Goal: Obtain resource: Download file/media

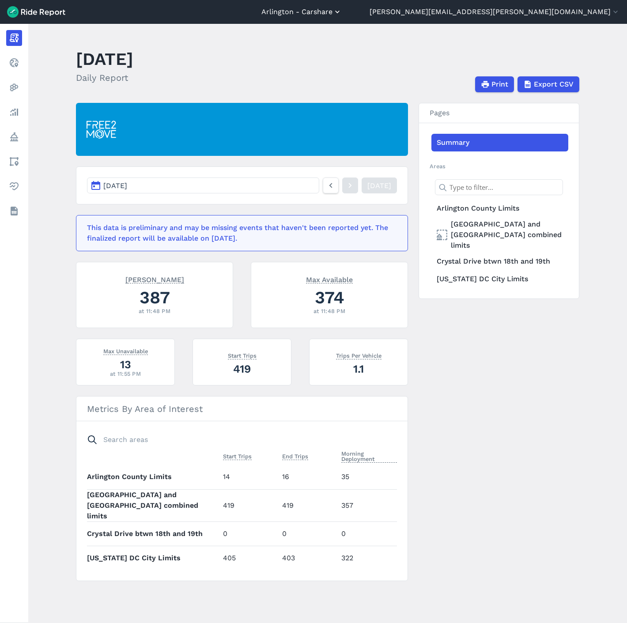
click at [342, 15] on button "Arlington - Carshare" at bounding box center [301, 12] width 80 height 11
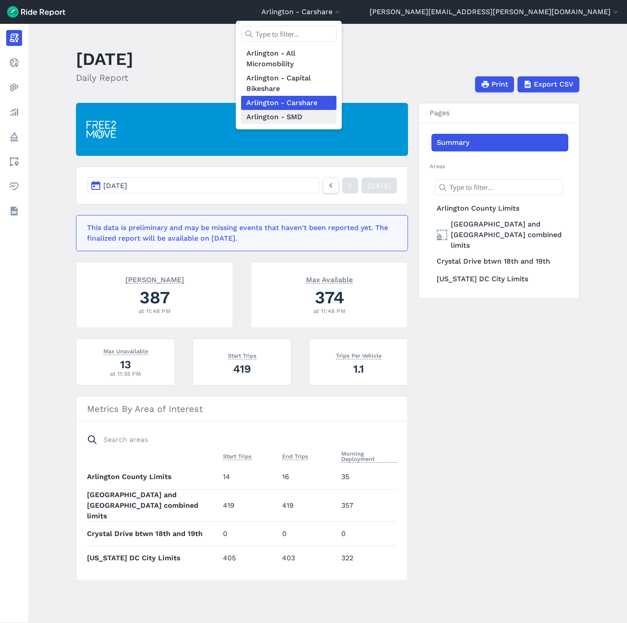
click at [336, 117] on link "Arlington - SMD" at bounding box center [288, 117] width 95 height 14
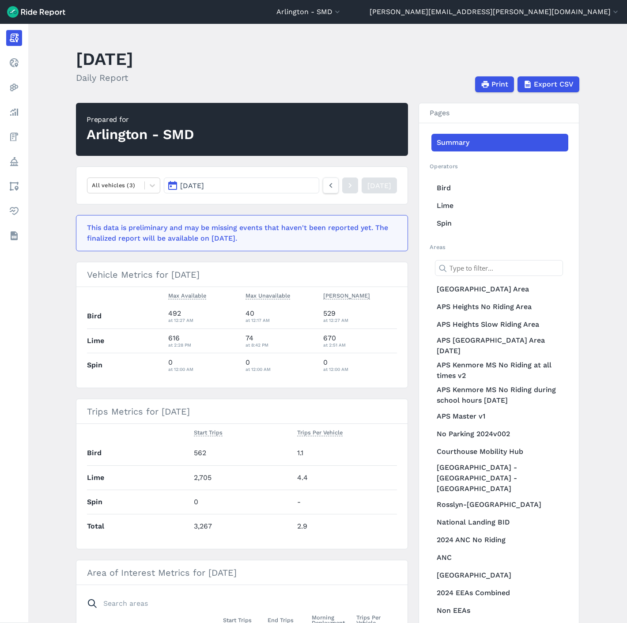
click at [396, 18] on header "[GEOGRAPHIC_DATA] - [GEOGRAPHIC_DATA] [GEOGRAPHIC_DATA] - All Micromobility [GE…" at bounding box center [313, 12] width 627 height 24
click at [342, 11] on button "Arlington - SMD" at bounding box center [308, 12] width 65 height 11
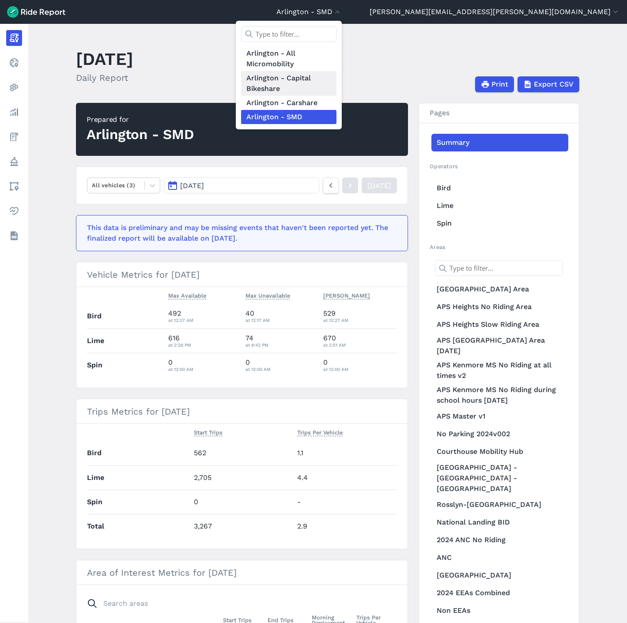
click at [336, 80] on link "Arlington - Capital Bikeshare" at bounding box center [288, 83] width 95 height 25
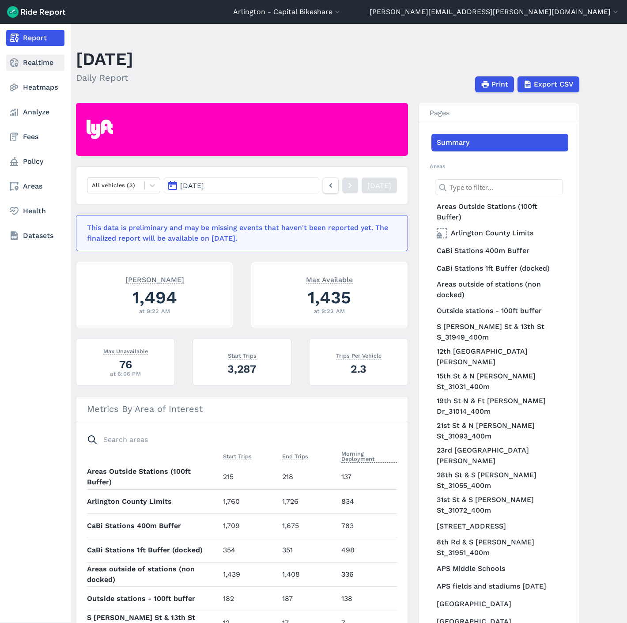
click at [14, 64] on icon at bounding box center [14, 62] width 11 height 11
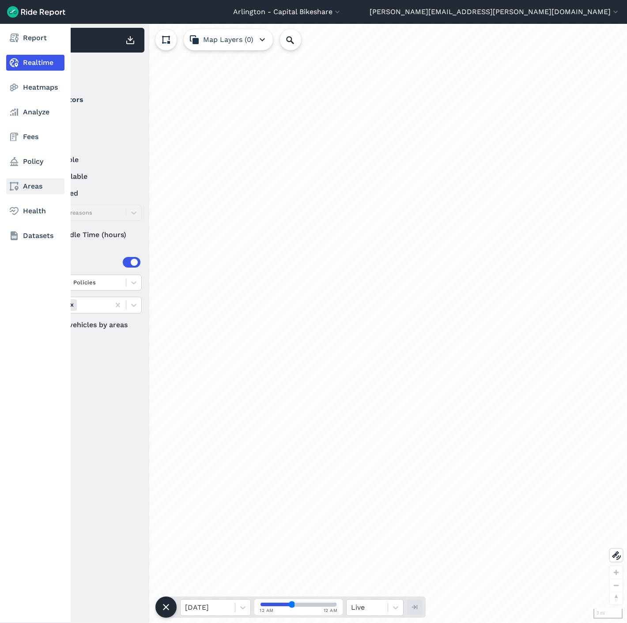
click at [23, 192] on link "Areas" at bounding box center [35, 186] width 58 height 16
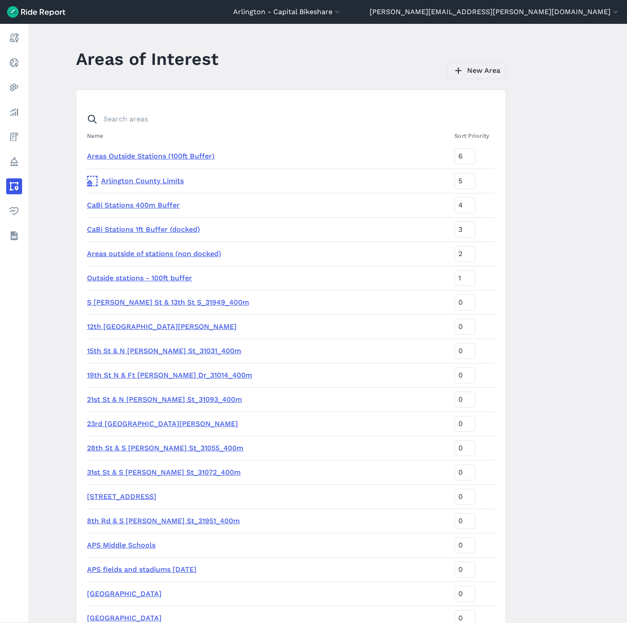
click at [481, 68] on link "New Area" at bounding box center [476, 70] width 59 height 17
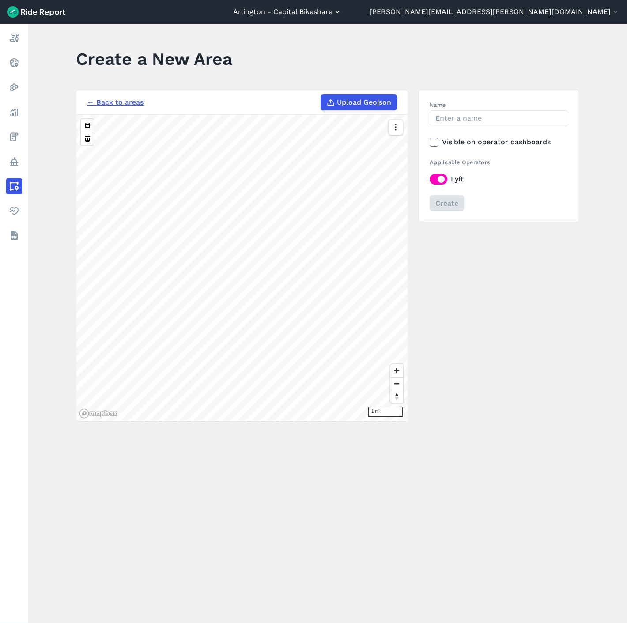
click at [342, 13] on button "Arlington - Capital Bikeshare" at bounding box center [287, 12] width 109 height 11
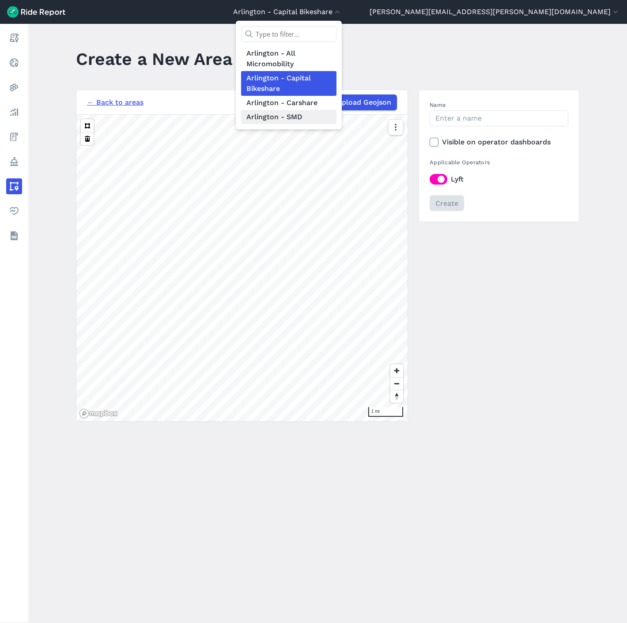
click at [336, 122] on link "Arlington - SMD" at bounding box center [288, 117] width 95 height 14
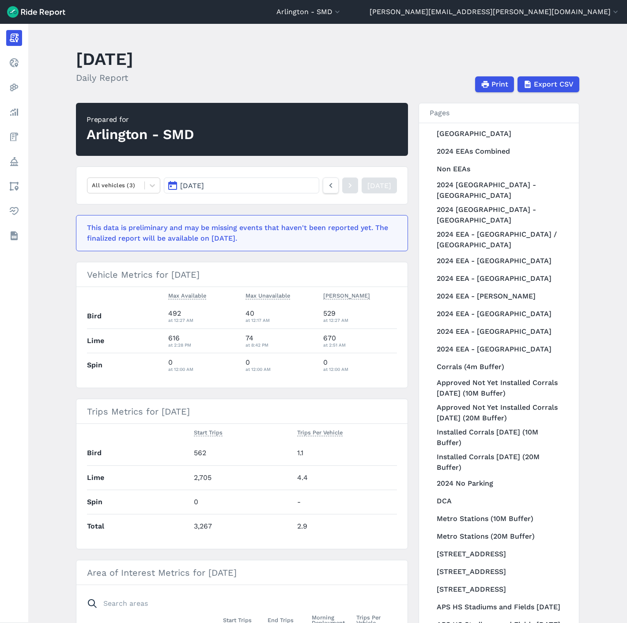
scroll to position [739, 0]
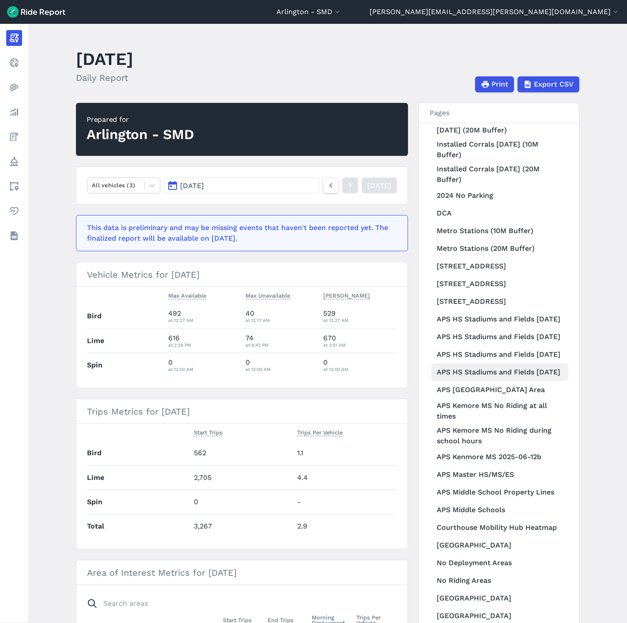
click at [471, 363] on link "APS HS Stadiums and Fields [DATE]" at bounding box center [499, 372] width 137 height 18
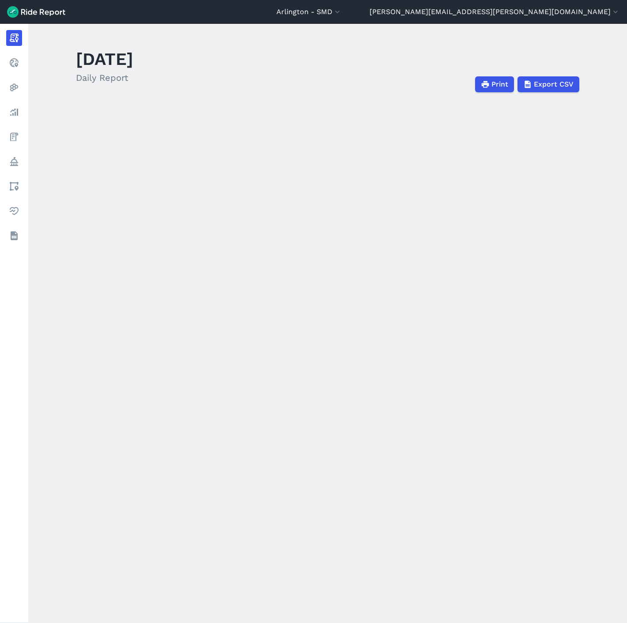
scroll to position [739, 0]
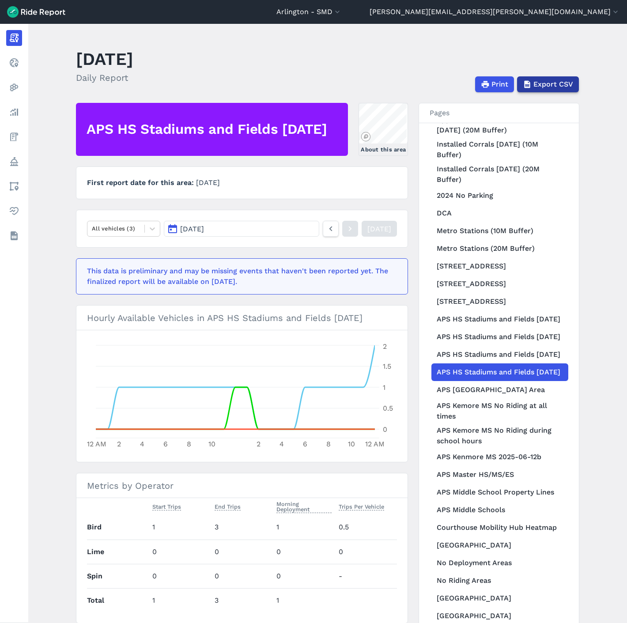
click at [539, 85] on span "Export CSV" at bounding box center [553, 84] width 40 height 11
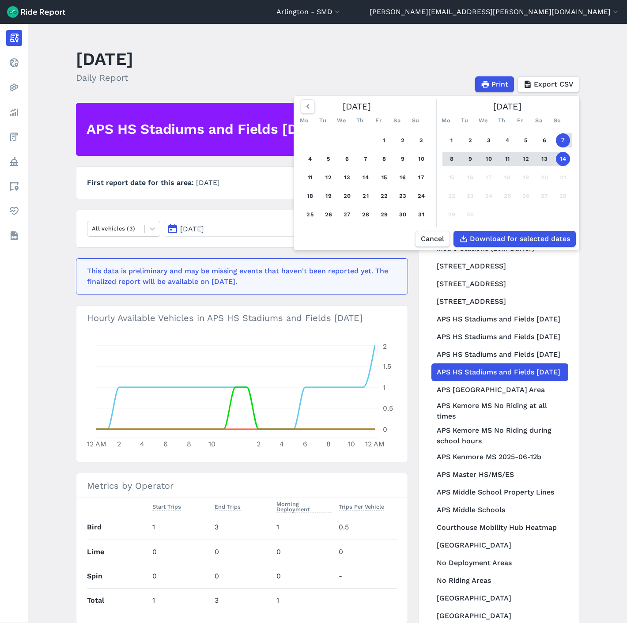
click at [495, 42] on main "[DATE] Daily Report Print Export CSV [DATE] Mo Tu We Th Fr Sa Su 1 2 3 4 5 6 7 …" at bounding box center [327, 323] width 598 height 599
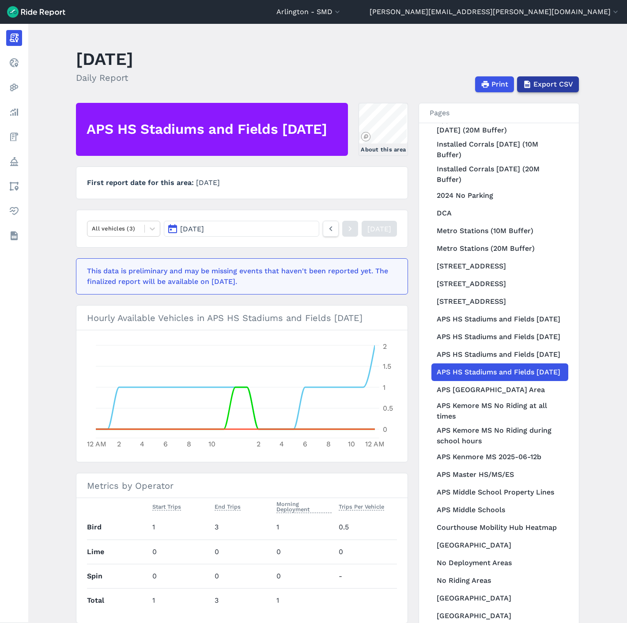
click at [537, 82] on span "Export CSV" at bounding box center [553, 84] width 40 height 11
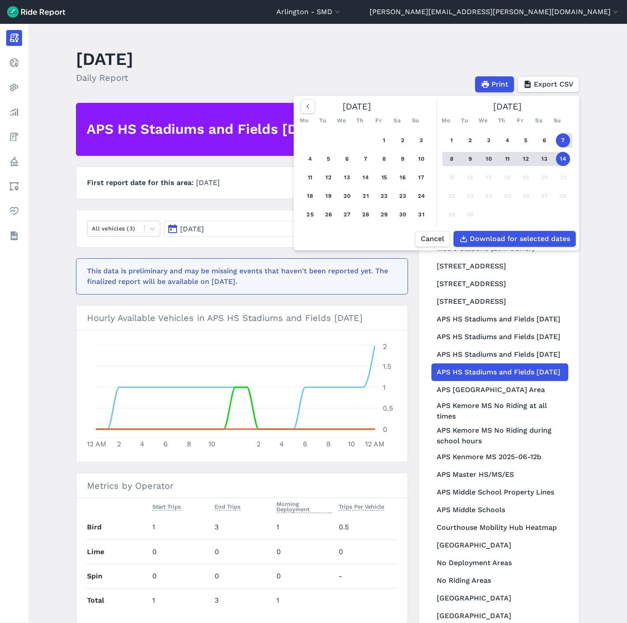
click at [385, 56] on header "[DATE] Daily Report Print Export CSV [DATE] Mo Tu We Th Fr Sa Su 1 2 3 4 5 6 7 …" at bounding box center [333, 68] width 514 height 47
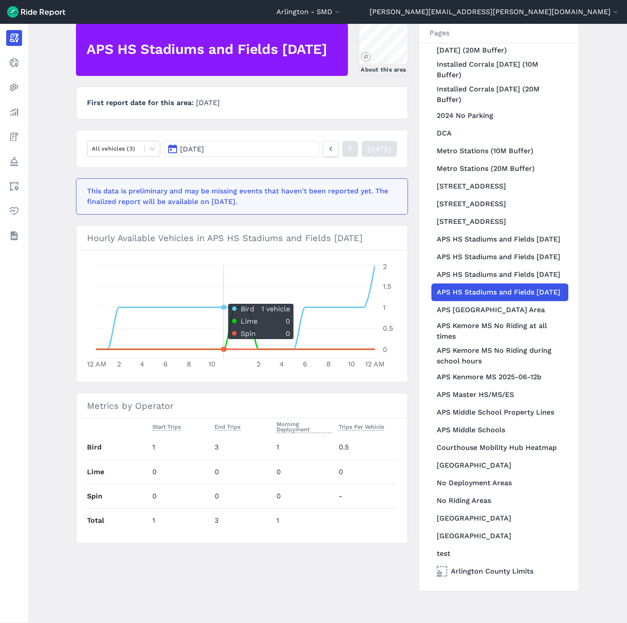
scroll to position [0, 0]
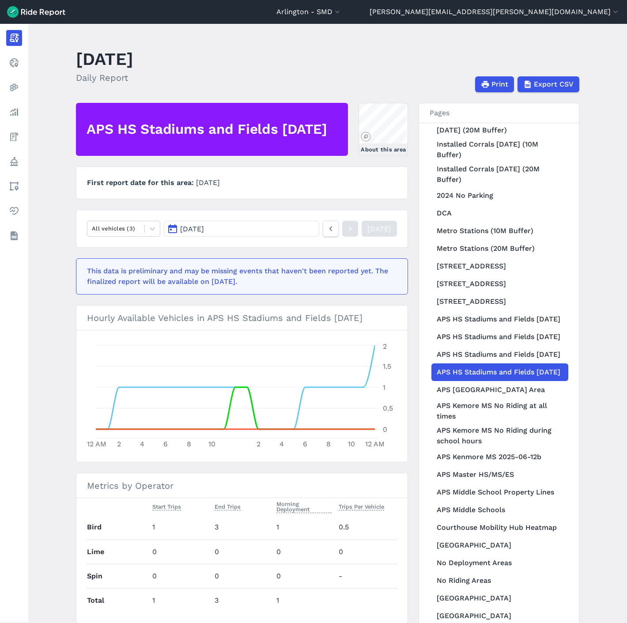
click at [175, 120] on h2 "APS HS Stadiums and Fields [DATE]" at bounding box center [206, 129] width 240 height 19
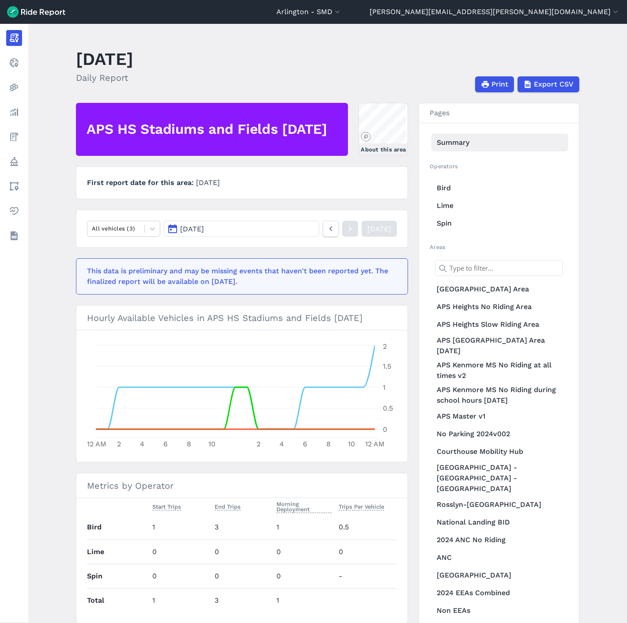
click at [450, 146] on link "Summary" at bounding box center [499, 143] width 137 height 18
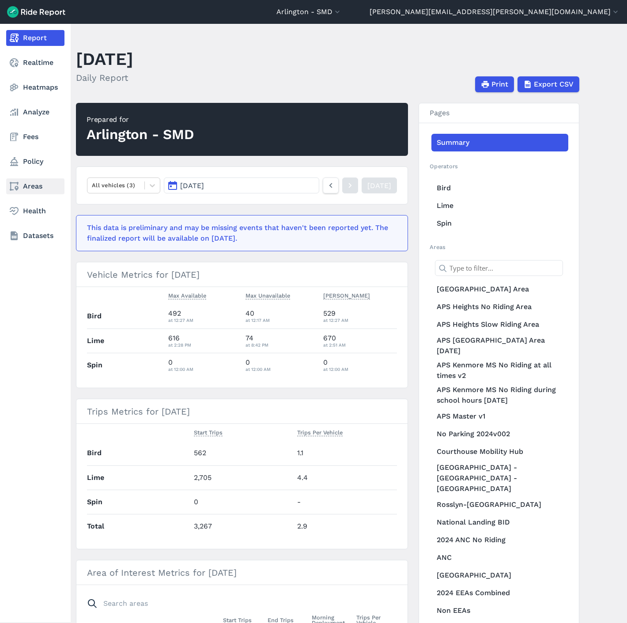
click at [11, 185] on icon at bounding box center [14, 186] width 11 height 11
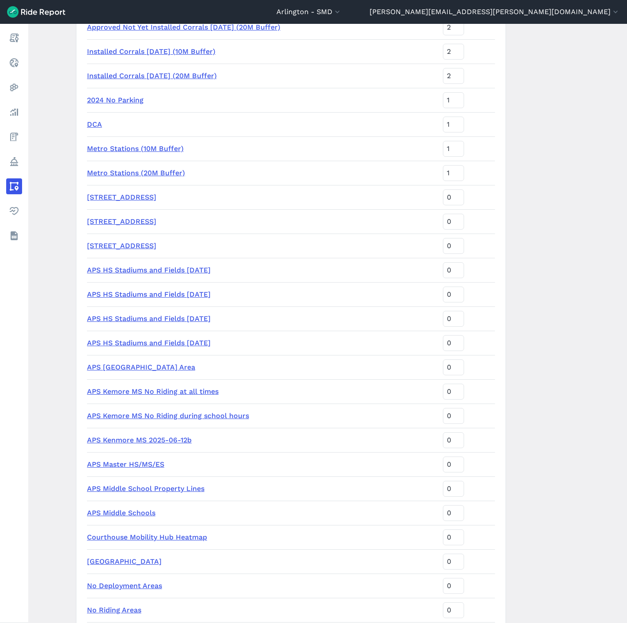
scroll to position [979, 0]
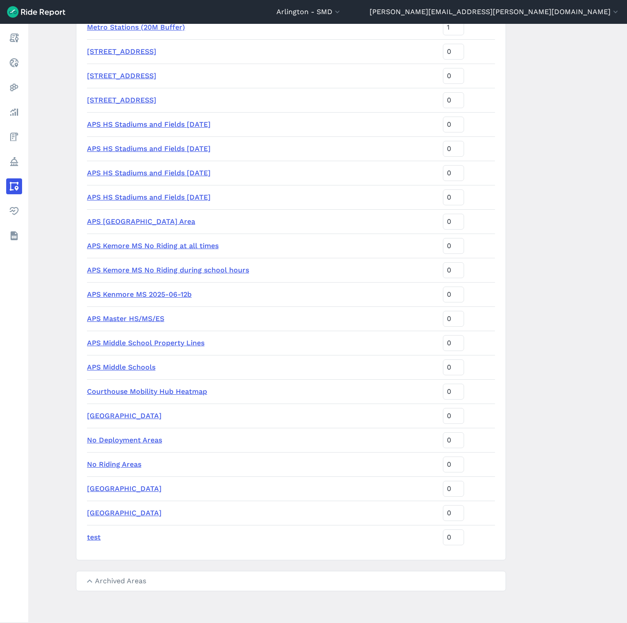
click at [131, 196] on link "APS HS Stadiums and Fields [DATE]" at bounding box center [149, 197] width 124 height 8
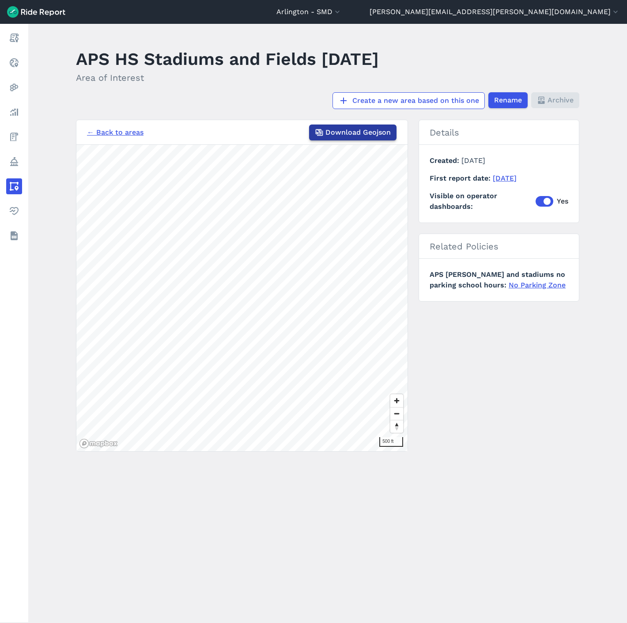
click at [360, 137] on span "Download Geojson" at bounding box center [357, 132] width 65 height 11
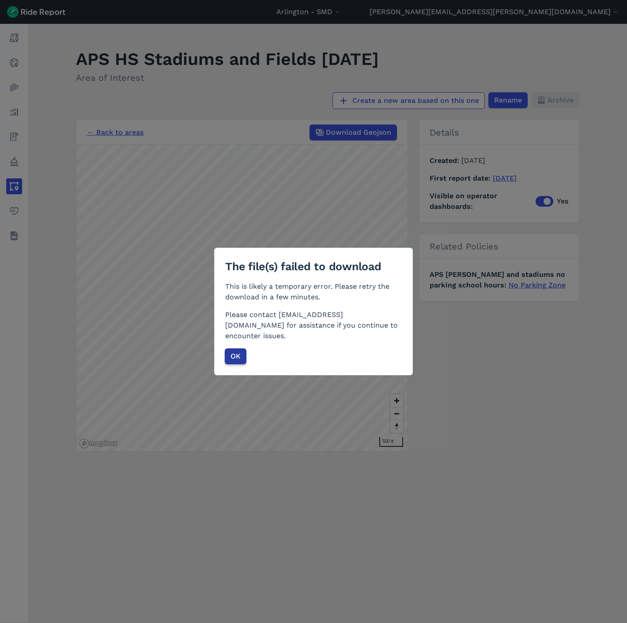
click at [239, 348] on button "OK" at bounding box center [236, 356] width 22 height 16
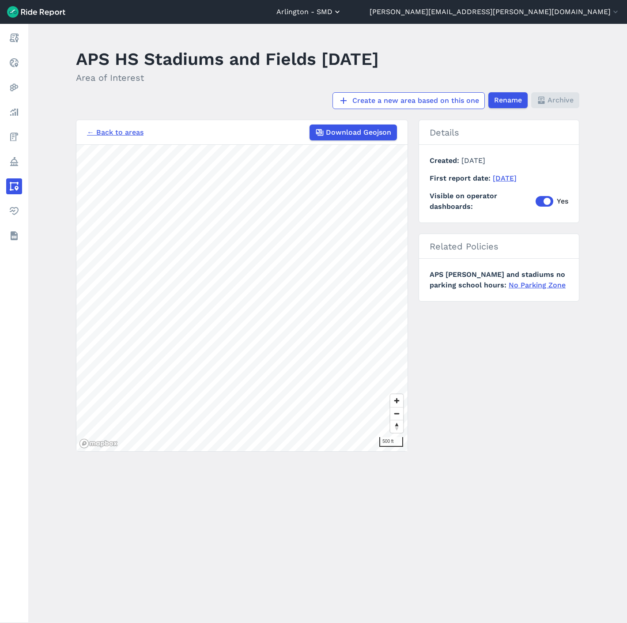
click at [339, 11] on use "button" at bounding box center [337, 12] width 4 height 3
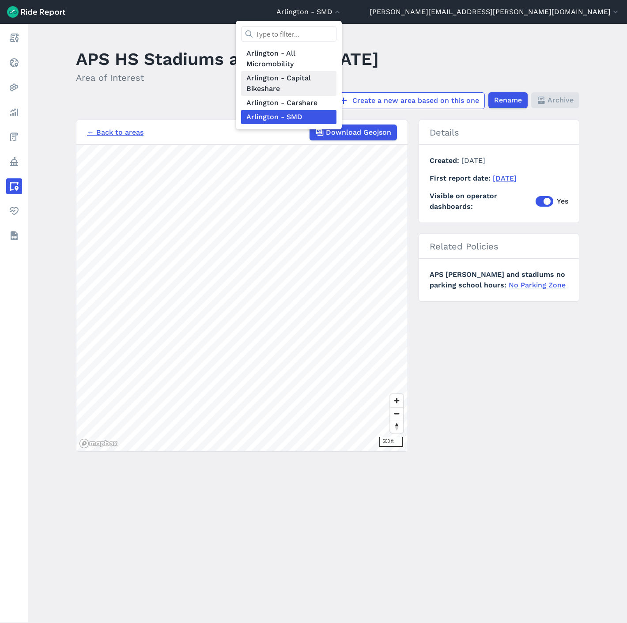
click at [336, 86] on link "Arlington - Capital Bikeshare" at bounding box center [288, 83] width 95 height 25
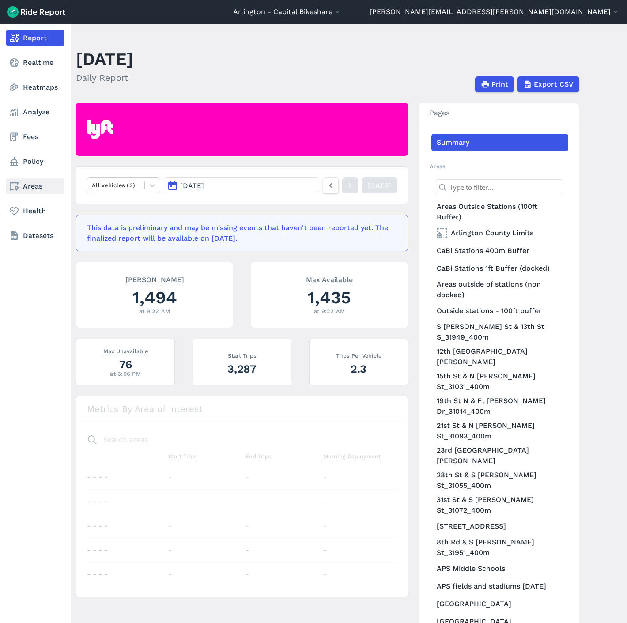
click at [34, 178] on link "Areas" at bounding box center [35, 186] width 58 height 16
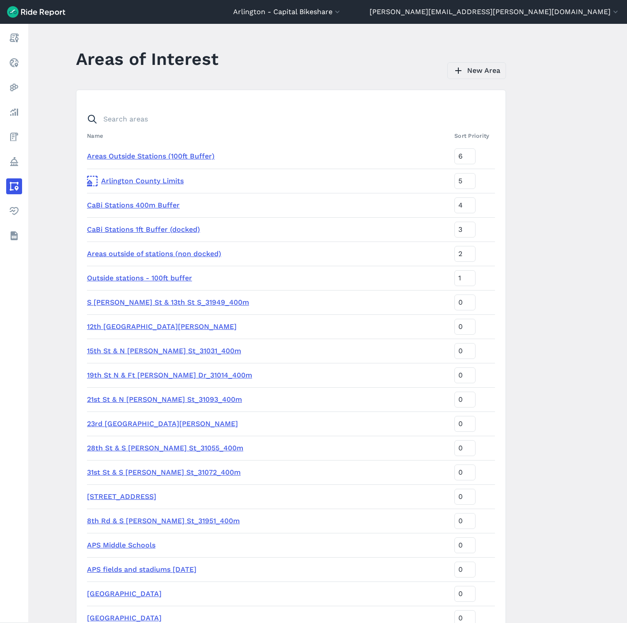
click at [467, 72] on link "New Area" at bounding box center [476, 70] width 59 height 17
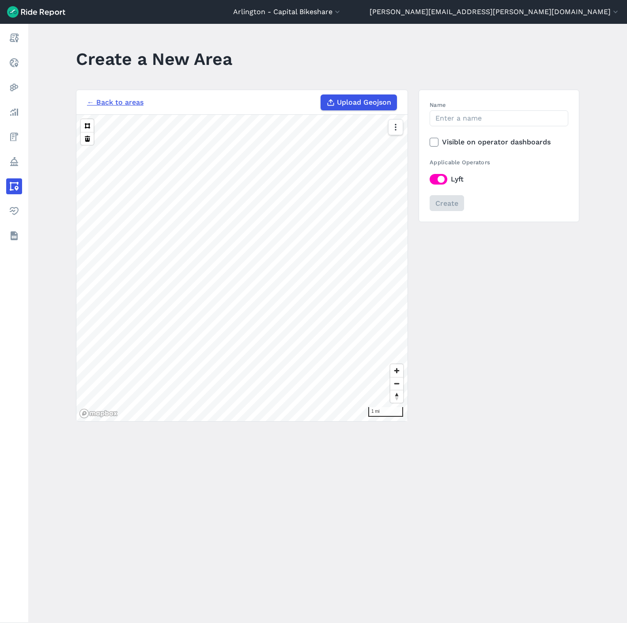
click at [363, 103] on span "Upload Geojson" at bounding box center [364, 102] width 54 height 11
click at [321, 95] on input "Upload Geojson" at bounding box center [320, 94] width 0 height 0
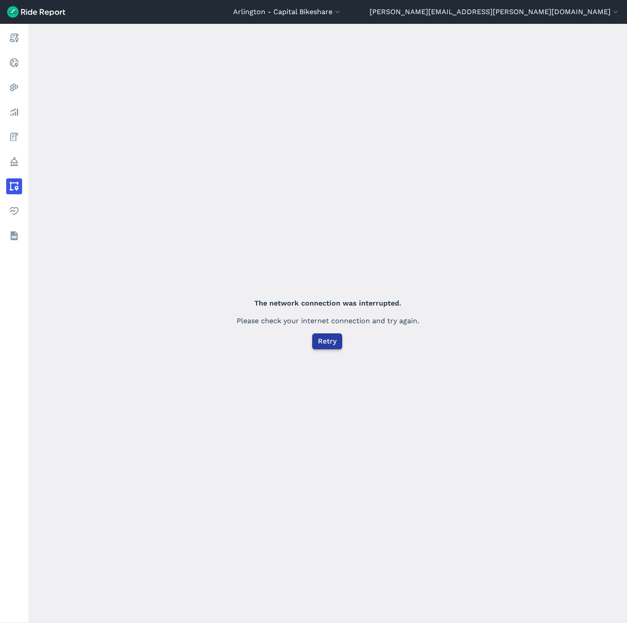
click at [331, 346] on span "Retry" at bounding box center [327, 341] width 19 height 11
click at [342, 15] on button "Arlington - Capital Bikeshare" at bounding box center [287, 12] width 109 height 11
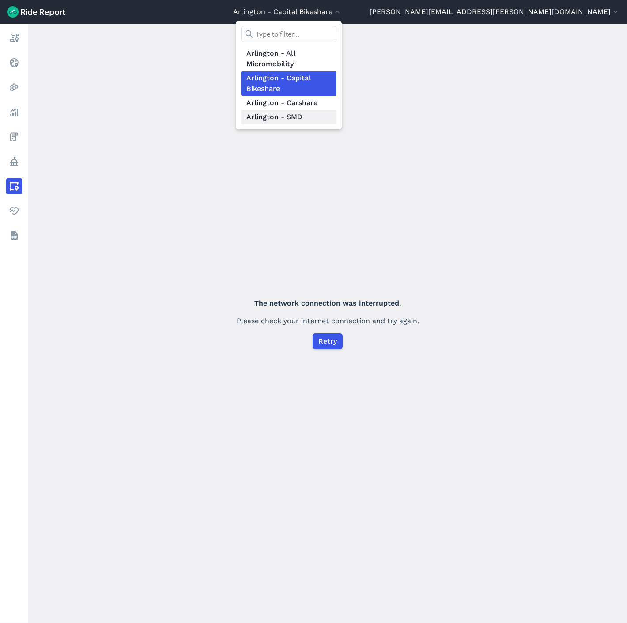
click at [336, 116] on link "Arlington - SMD" at bounding box center [288, 117] width 95 height 14
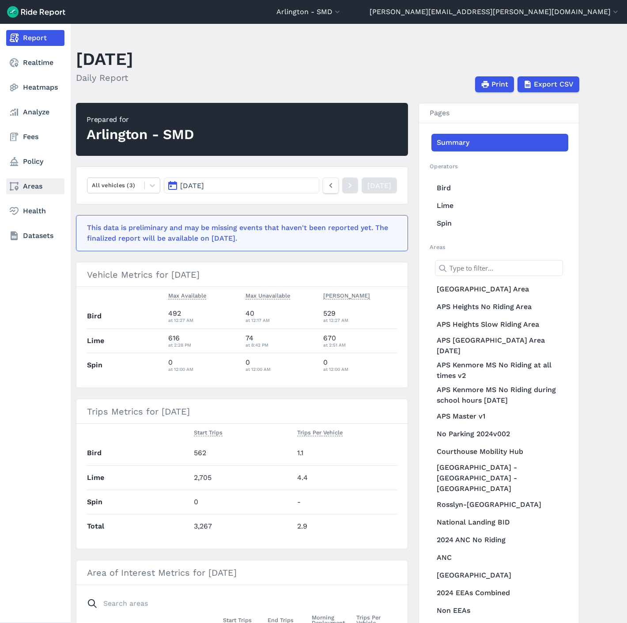
click at [22, 183] on link "Areas" at bounding box center [35, 186] width 58 height 16
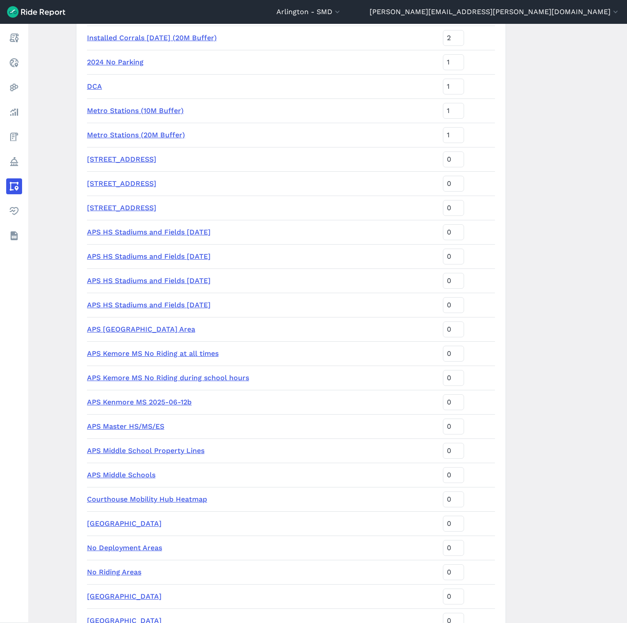
scroll to position [882, 0]
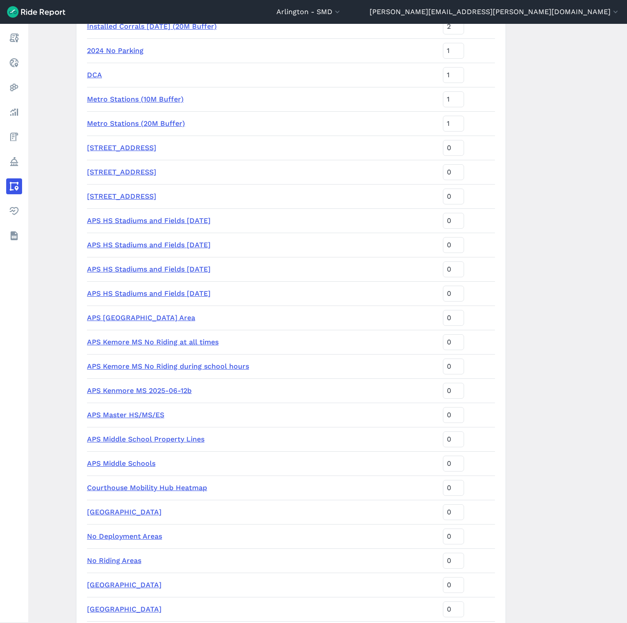
click at [158, 289] on link "APS HS Stadiums and Fields [DATE]" at bounding box center [149, 293] width 124 height 8
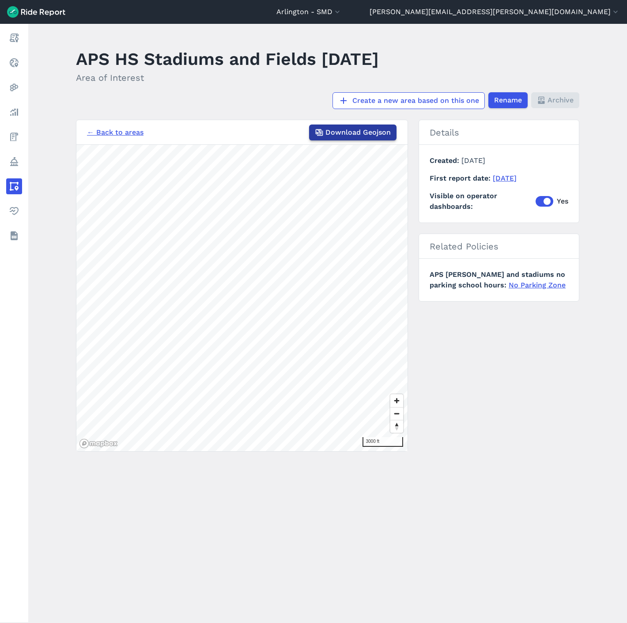
click at [338, 134] on span "Download Geojson" at bounding box center [357, 132] width 65 height 11
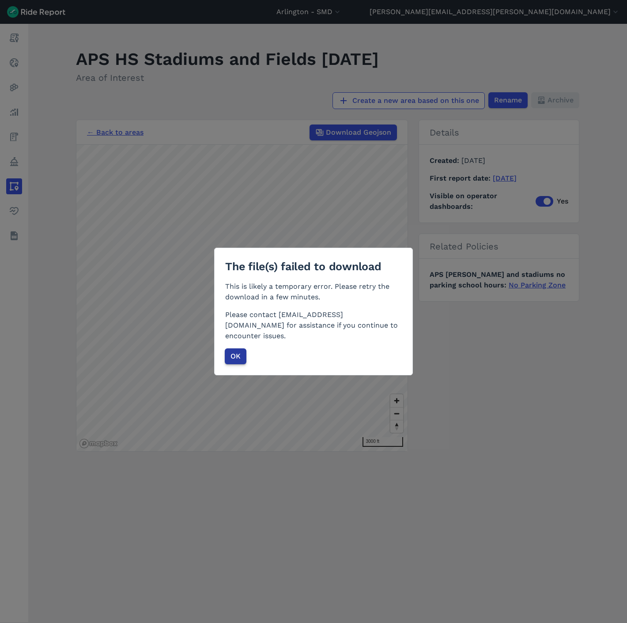
click at [230, 352] on span "OK" at bounding box center [235, 356] width 10 height 11
